Goal: Task Accomplishment & Management: Manage account settings

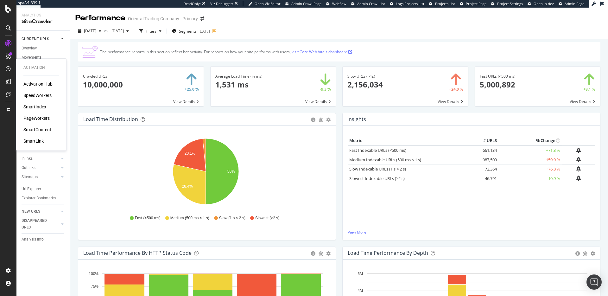
click at [44, 95] on div "SpeedWorkers" at bounding box center [37, 95] width 28 height 6
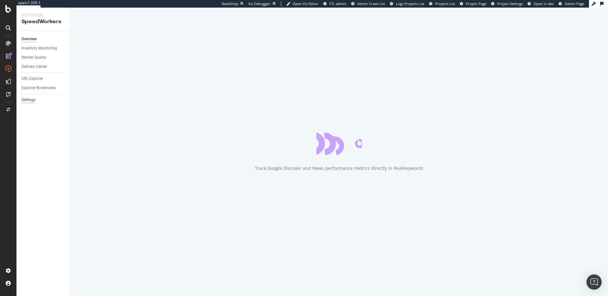
click at [29, 100] on div "Settings" at bounding box center [29, 100] width 14 height 7
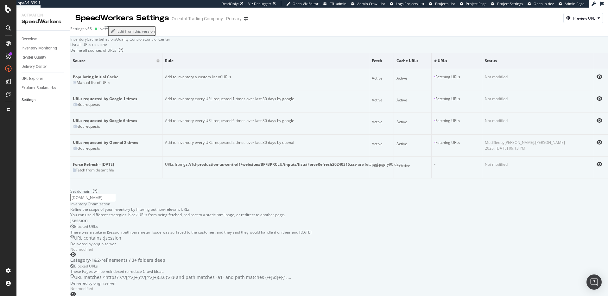
click at [170, 42] on div "Control Center" at bounding box center [157, 38] width 26 height 5
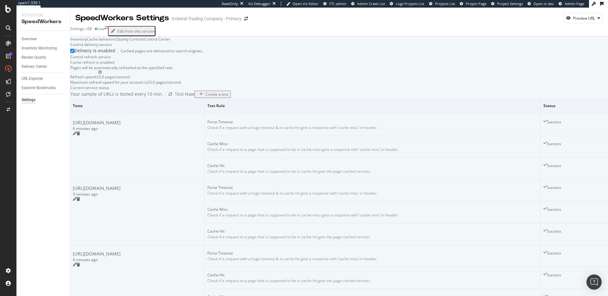
click at [87, 42] on div "Inventory" at bounding box center [78, 38] width 16 height 5
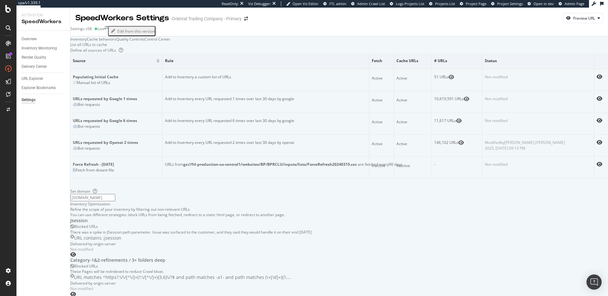
click at [116, 42] on div "Cache behaviors" at bounding box center [101, 38] width 29 height 5
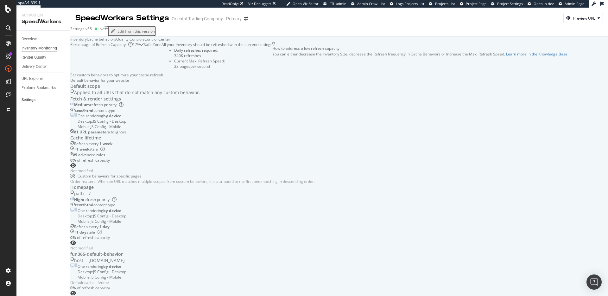
click at [33, 48] on div "Inventory Monitoring" at bounding box center [39, 48] width 35 height 7
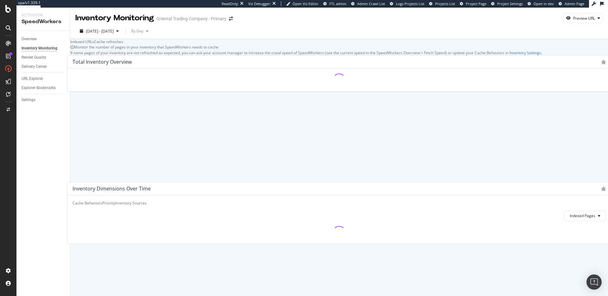
click at [123, 44] on div "Cache refreshes" at bounding box center [108, 41] width 29 height 5
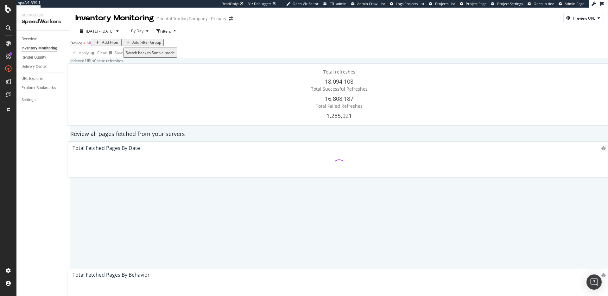
scroll to position [118, 0]
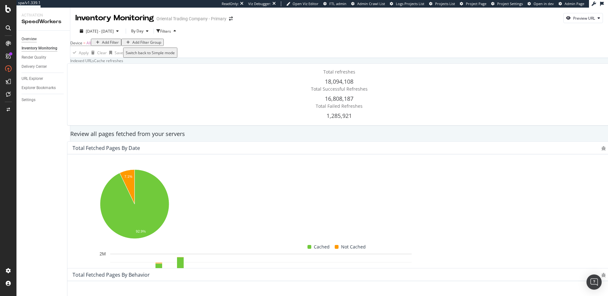
click at [34, 39] on div "Overview" at bounding box center [29, 39] width 15 height 7
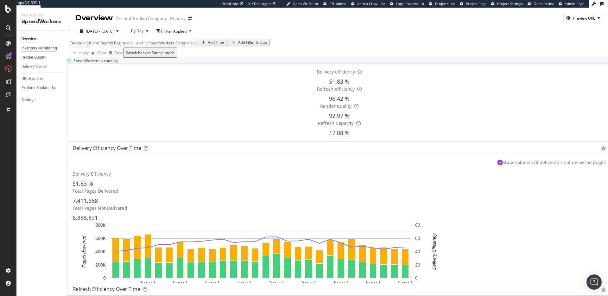
click at [39, 48] on div "Inventory Monitoring" at bounding box center [39, 48] width 35 height 7
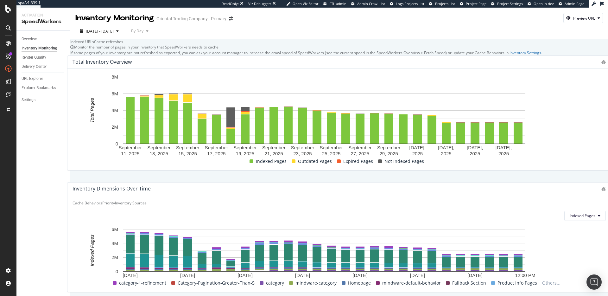
click at [123, 44] on div "Cache refreshes" at bounding box center [108, 41] width 29 height 5
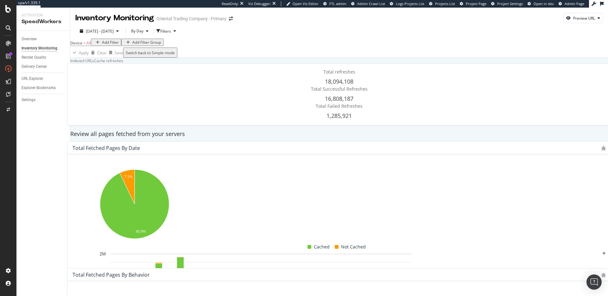
click at [94, 63] on div "Indexed URLs" at bounding box center [82, 60] width 24 height 5
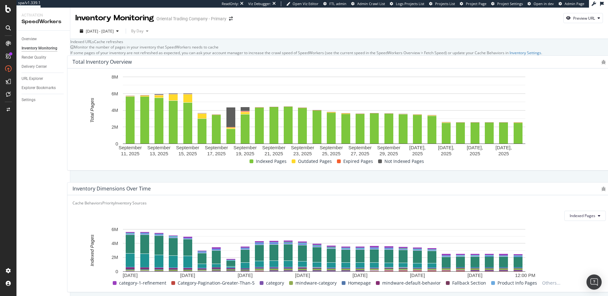
scroll to position [258, 0]
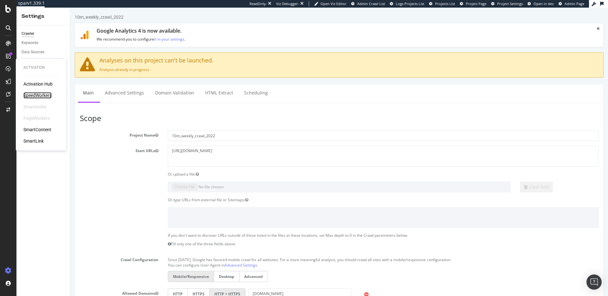
click at [27, 95] on div "SpeedWorkers" at bounding box center [37, 95] width 28 height 6
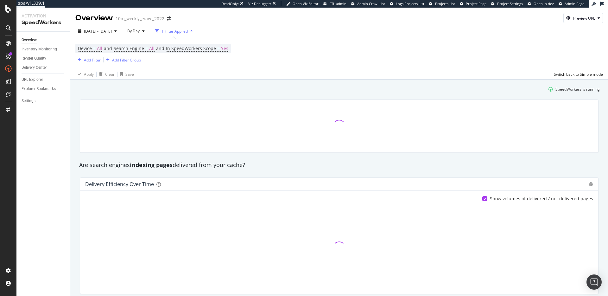
click at [161, 92] on div "SpeedWorkers is running" at bounding box center [339, 89] width 526 height 10
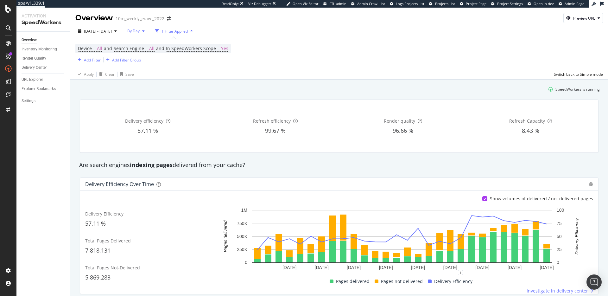
click at [140, 32] on span "By Day" at bounding box center [132, 30] width 15 height 5
click at [151, 43] on span "By Hour" at bounding box center [150, 44] width 17 height 6
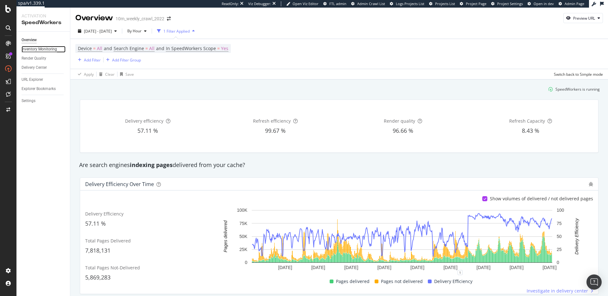
click at [39, 50] on div "Inventory Monitoring" at bounding box center [39, 49] width 35 height 7
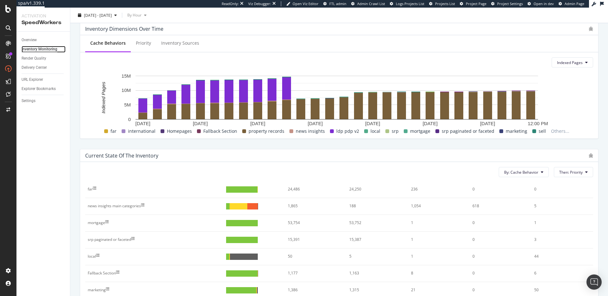
scroll to position [13, 0]
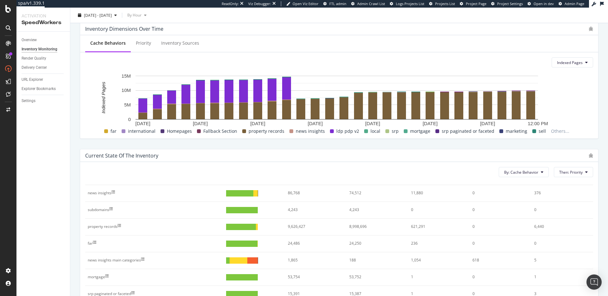
click at [123, 261] on div "news insights main categories" at bounding box center [114, 260] width 53 height 6
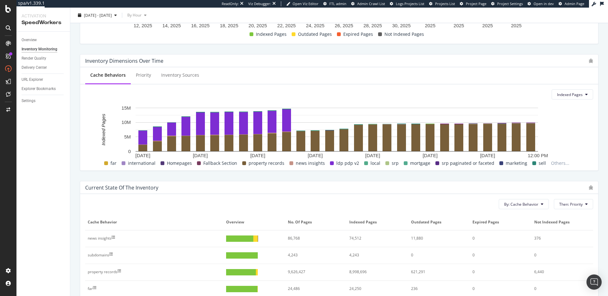
scroll to position [0, 0]
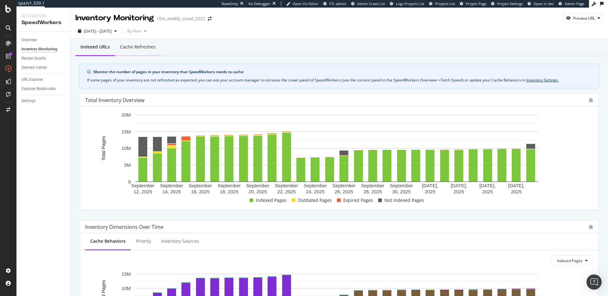
click at [145, 47] on div "Cache refreshes" at bounding box center [137, 47] width 35 height 6
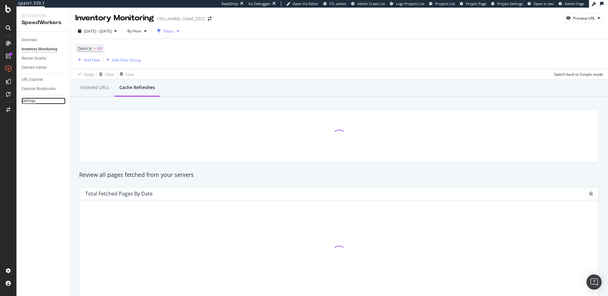
click at [30, 102] on div "Settings" at bounding box center [29, 100] width 14 height 7
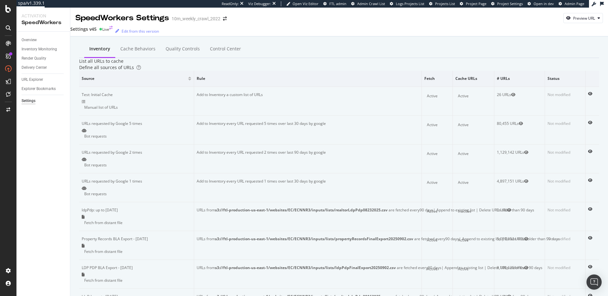
click at [97, 32] on div "Settings v45" at bounding box center [83, 29] width 26 height 6
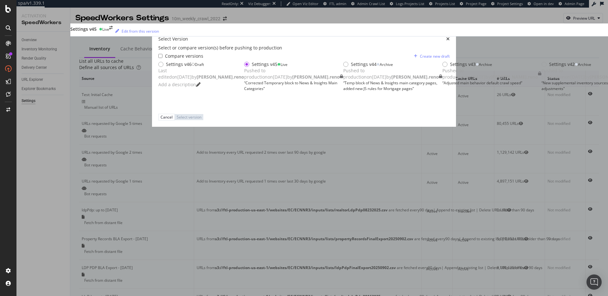
click at [236, 70] on div "Settings v46 Draft Last edited on 2025 Oct 9th by dan.reno Add a description" at bounding box center [201, 75] width 86 height 28
click at [203, 120] on div "Select version" at bounding box center [190, 116] width 25 height 5
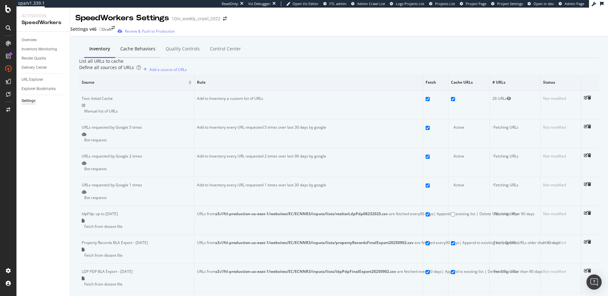
click at [120, 50] on div "Cache behaviors" at bounding box center [137, 49] width 35 height 6
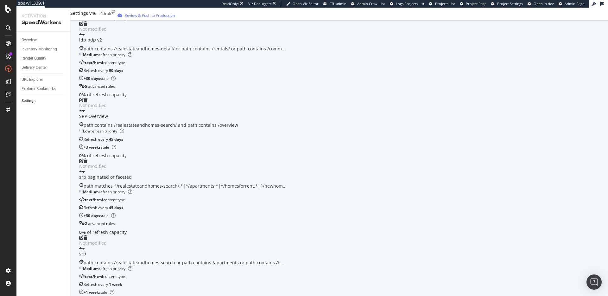
scroll to position [319, 0]
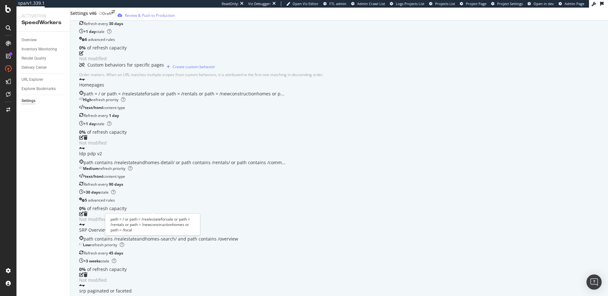
scroll to position [0, 0]
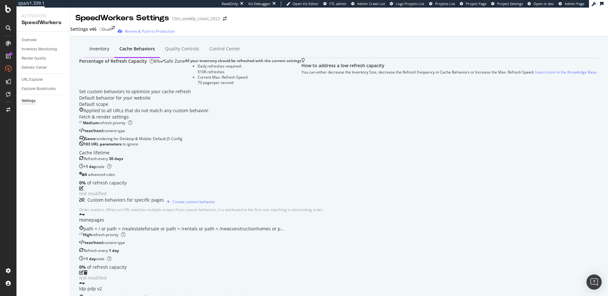
click at [96, 47] on div "Inventory" at bounding box center [99, 49] width 20 height 6
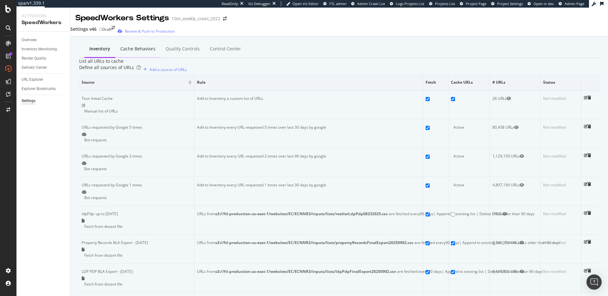
click at [120, 50] on div "Cache behaviors" at bounding box center [137, 49] width 35 height 6
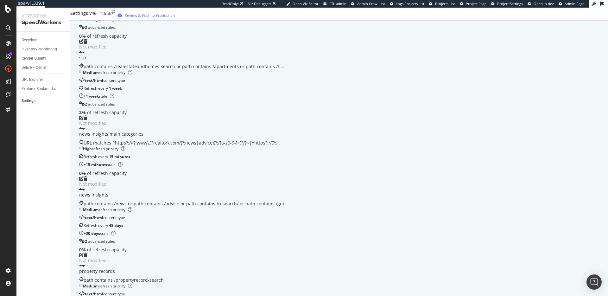
scroll to position [324, 0]
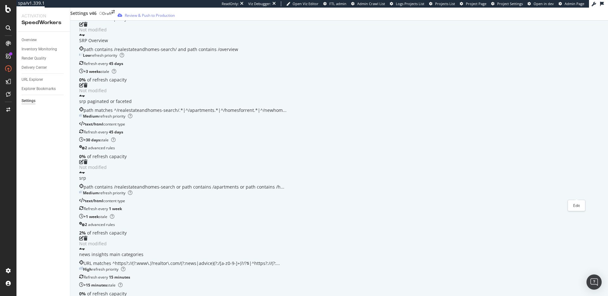
click at [84, 277] on icon "pen-to-square" at bounding box center [81, 299] width 4 height 4
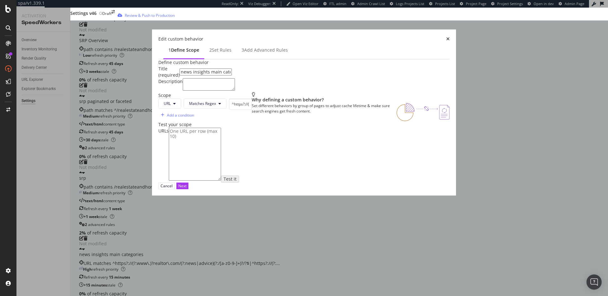
click at [212, 47] on div "Set rules" at bounding box center [222, 50] width 20 height 6
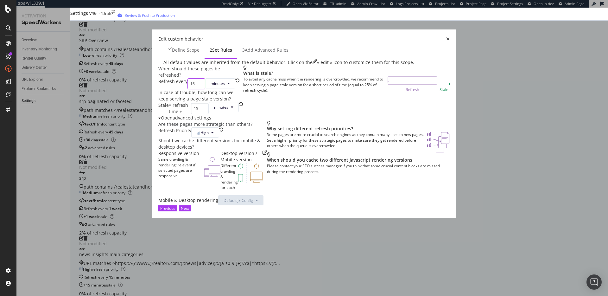
click at [192, 89] on input "16" at bounding box center [196, 83] width 18 height 11
click at [187, 89] on input "16" at bounding box center [196, 83] width 18 height 11
type input "1"
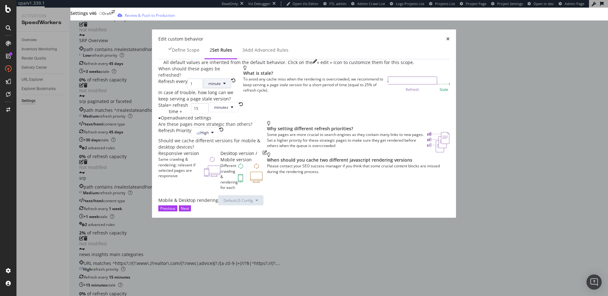
click at [212, 86] on span "minute" at bounding box center [214, 83] width 12 height 5
click at [210, 149] on span "day" at bounding box center [209, 150] width 13 height 6
click at [198, 114] on input "15" at bounding box center [200, 108] width 18 height 11
type input "1"
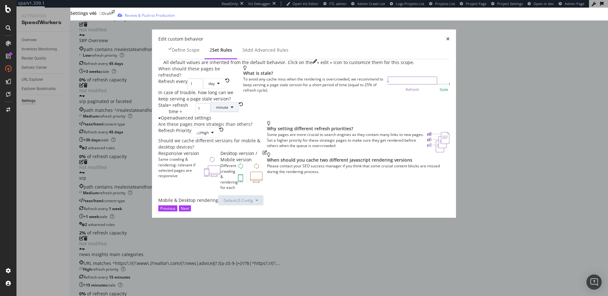
click at [227, 110] on span "minute" at bounding box center [222, 106] width 12 height 5
click at [227, 184] on span "day" at bounding box center [222, 187] width 13 height 6
click at [211, 134] on icon "modal" at bounding box center [212, 132] width 3 height 4
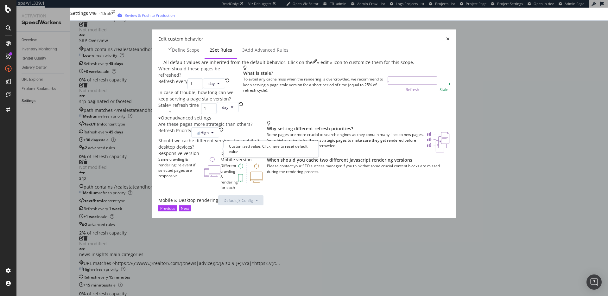
click at [219, 132] on icon "rotate-left" at bounding box center [221, 129] width 4 height 4
click at [189, 211] on div "Next" at bounding box center [185, 207] width 8 height 5
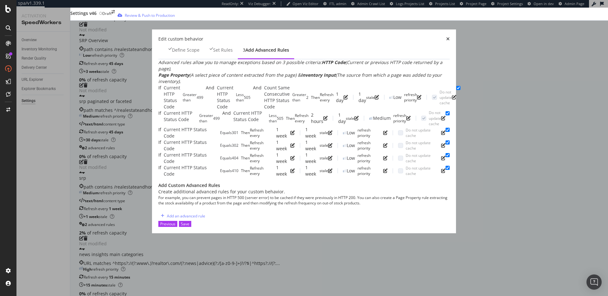
scroll to position [98, 0]
click at [189, 226] on div "Save" at bounding box center [185, 223] width 9 height 5
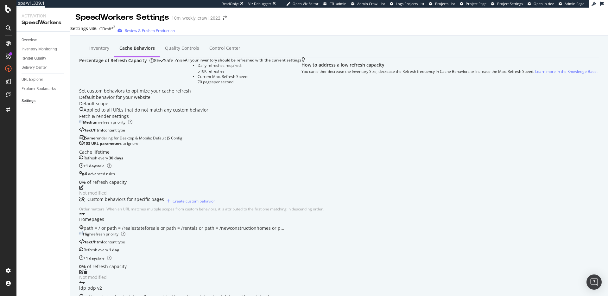
scroll to position [0, 0]
click at [163, 33] on div "Review & Push to Production" at bounding box center [150, 30] width 50 height 5
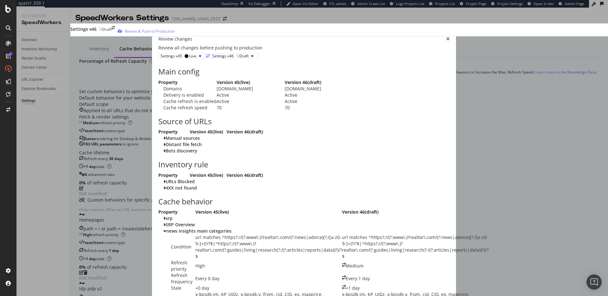
scroll to position [1362, 0]
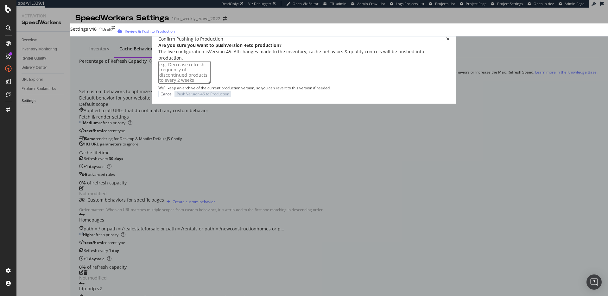
click at [210, 83] on textarea "modal" at bounding box center [184, 72] width 52 height 22
type textarea "Adjusted N&I Main Category behavior refresh cadence"
click at [231, 97] on div "Push Version 46 to Production" at bounding box center [204, 93] width 53 height 5
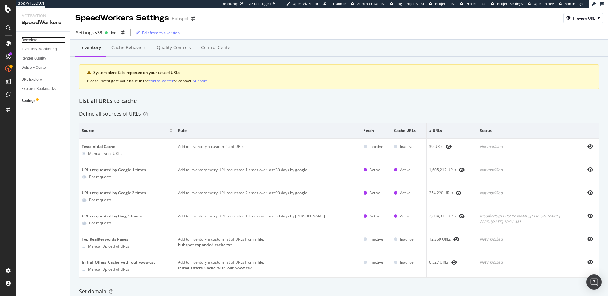
click at [33, 38] on div "Overview" at bounding box center [29, 40] width 15 height 7
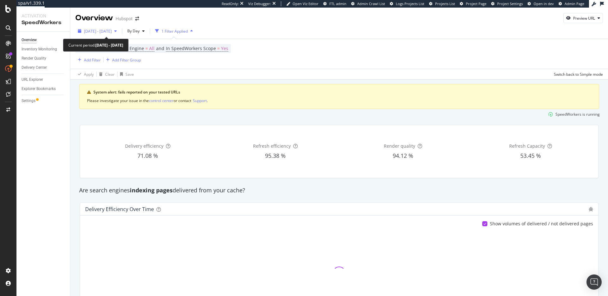
click at [112, 30] on span "[DATE] - [DATE]" at bounding box center [98, 30] width 28 height 5
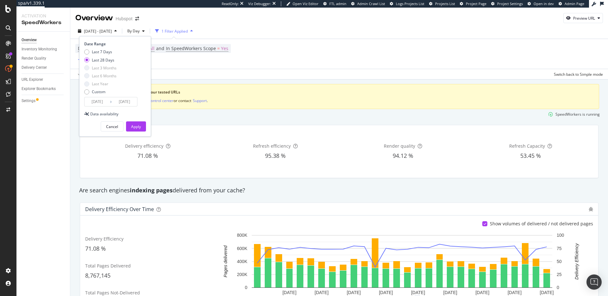
click at [275, 112] on div "SpeedWorkers is running" at bounding box center [339, 114] width 526 height 10
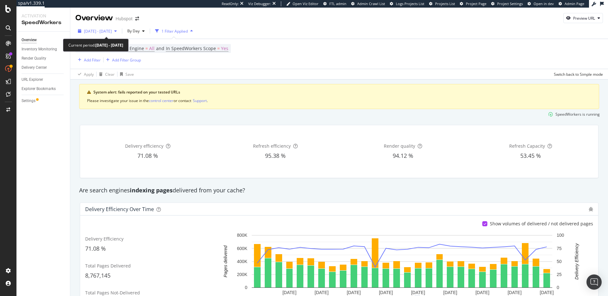
click at [112, 29] on span "[DATE] - [DATE]" at bounding box center [98, 30] width 28 height 5
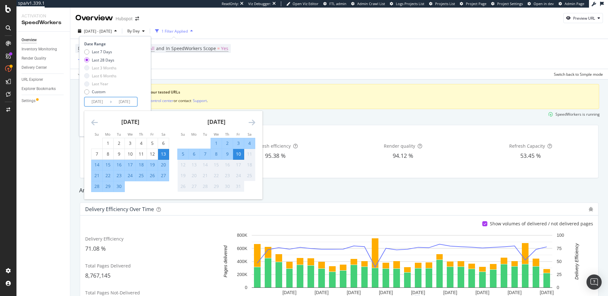
click at [98, 101] on input "2025/09/13" at bounding box center [97, 101] width 25 height 9
click at [105, 142] on div "1" at bounding box center [108, 143] width 11 height 6
type input "2025/09/01"
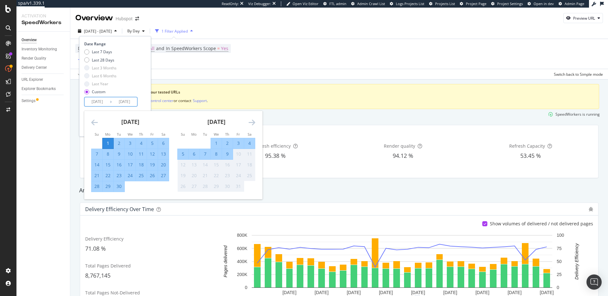
click at [141, 105] on div "Date Range Last 7 Days Last 28 Days Last 3 Months Last 6 Months Last Year Custo…" at bounding box center [114, 73] width 60 height 65
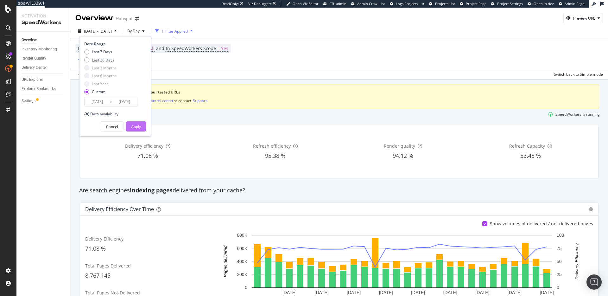
click at [140, 128] on div "Apply" at bounding box center [136, 126] width 10 height 5
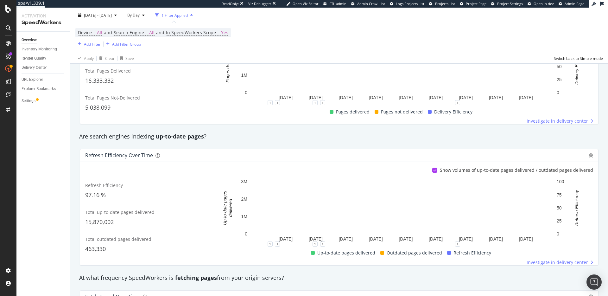
scroll to position [142, 0]
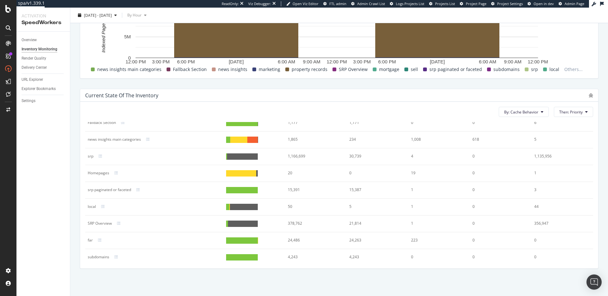
scroll to position [127, 0]
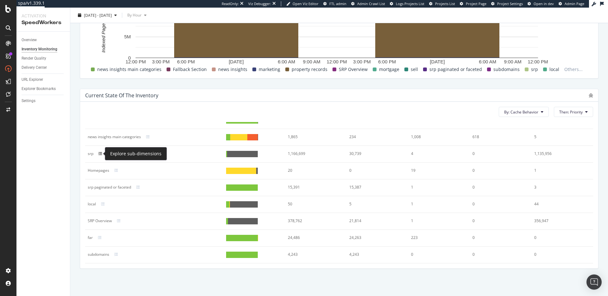
click at [101, 152] on icon at bounding box center [100, 154] width 4 height 4
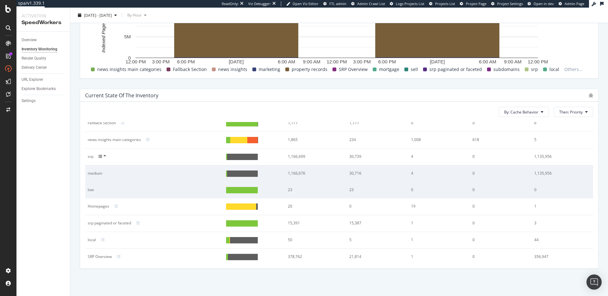
scroll to position [101, 0]
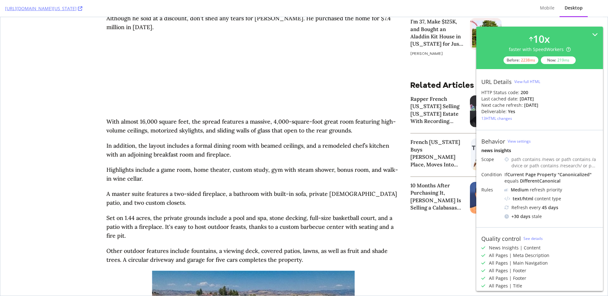
scroll to position [383, 0]
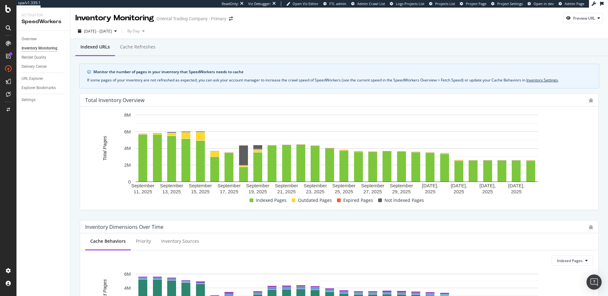
scroll to position [110, 0]
